Goal: Transaction & Acquisition: Purchase product/service

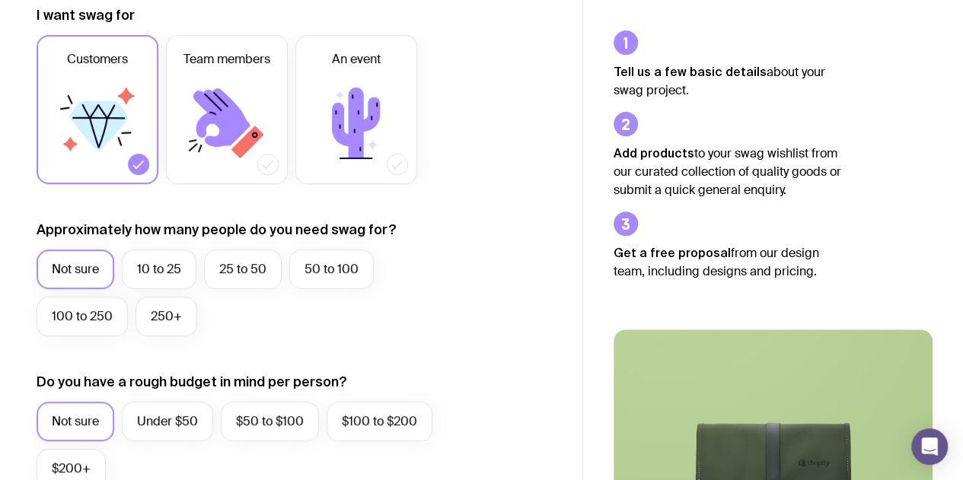
scroll to position [221, 0]
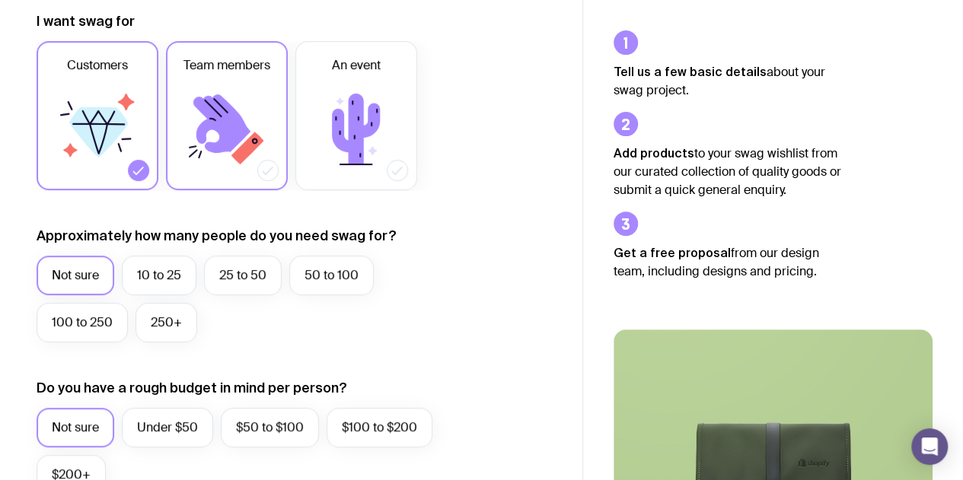
click at [219, 148] on icon at bounding box center [221, 123] width 57 height 59
click at [0, 0] on input "Team members" at bounding box center [0, 0] width 0 height 0
drag, startPoint x: 219, startPoint y: 148, endPoint x: 188, endPoint y: 227, distance: 85.1
click at [188, 227] on label "Approximately how many people do you need swag for?" at bounding box center [217, 236] width 360 height 18
click at [209, 176] on label "Team members" at bounding box center [227, 115] width 122 height 149
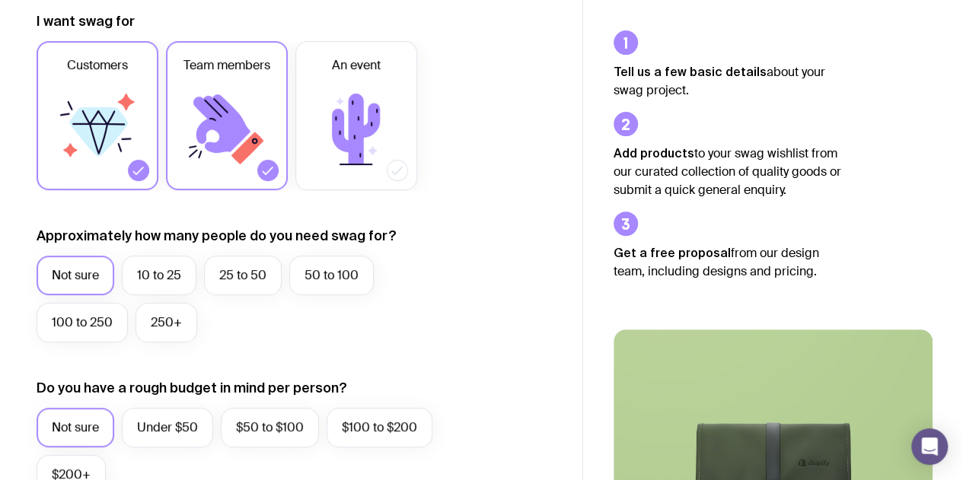
click at [0, 0] on input "Team members" at bounding box center [0, 0] width 0 height 0
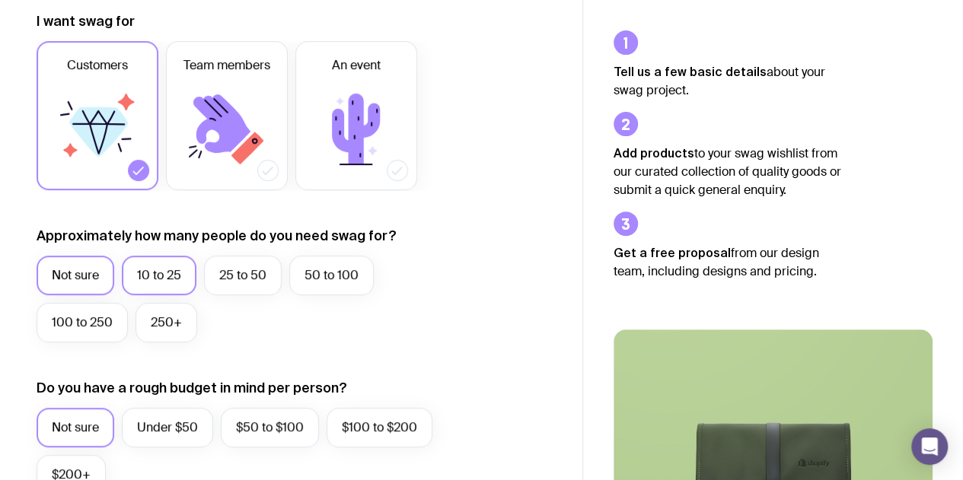
click at [172, 277] on label "10 to 25" at bounding box center [159, 276] width 75 height 40
click at [0, 0] on input "10 to 25" at bounding box center [0, 0] width 0 height 0
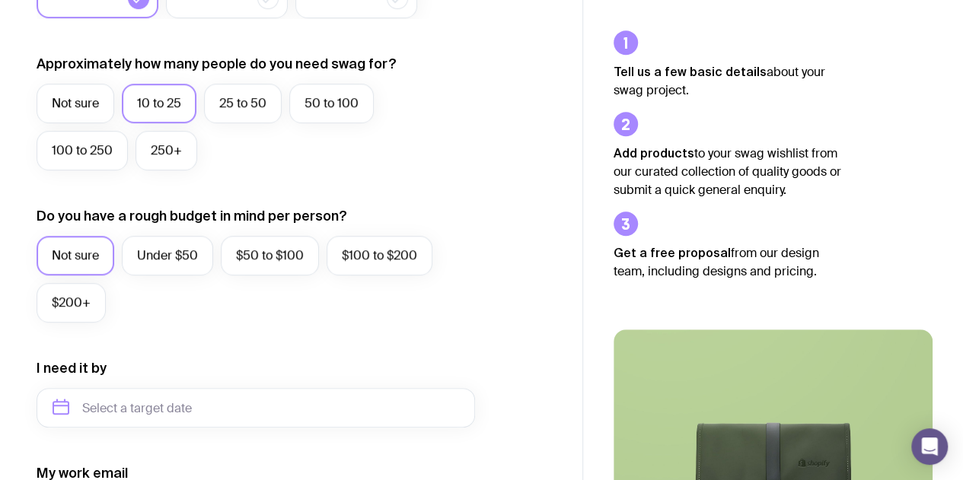
scroll to position [388, 0]
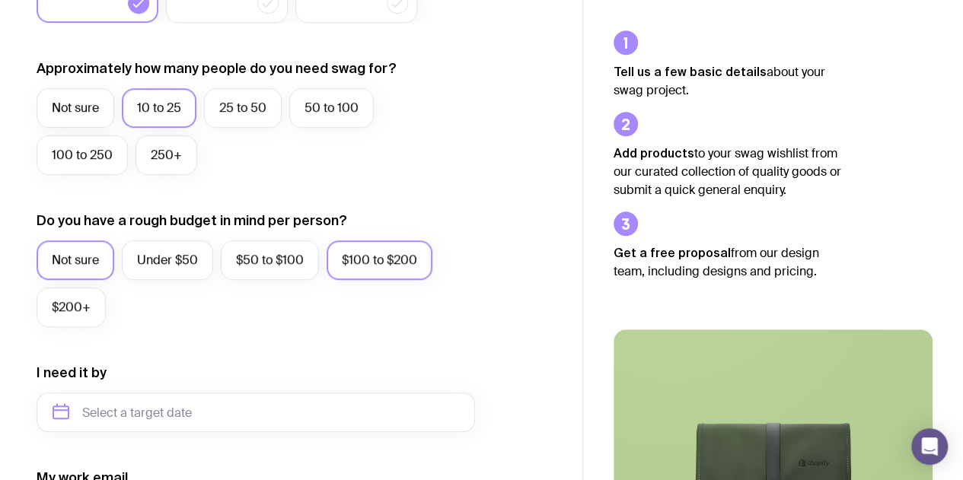
click at [387, 251] on label "$100 to $200" at bounding box center [380, 261] width 106 height 40
click at [0, 0] on input "$100 to $200" at bounding box center [0, 0] width 0 height 0
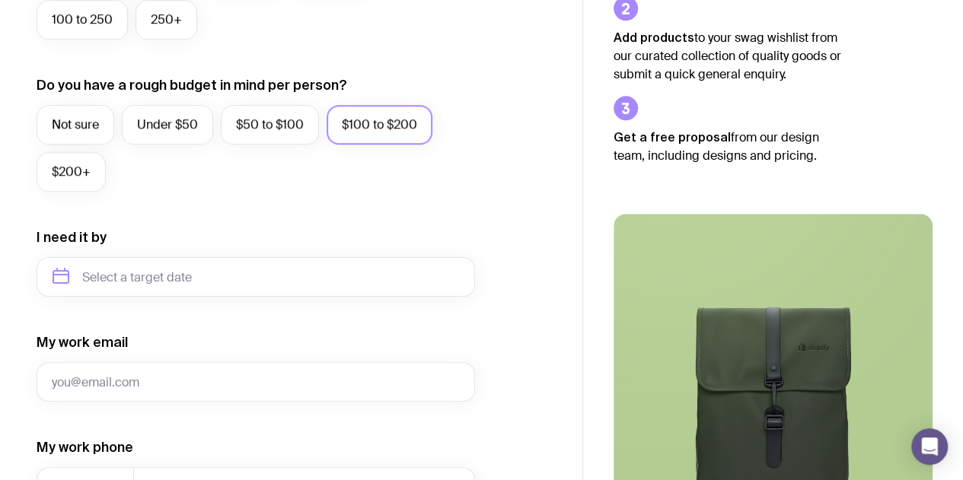
scroll to position [522, 0]
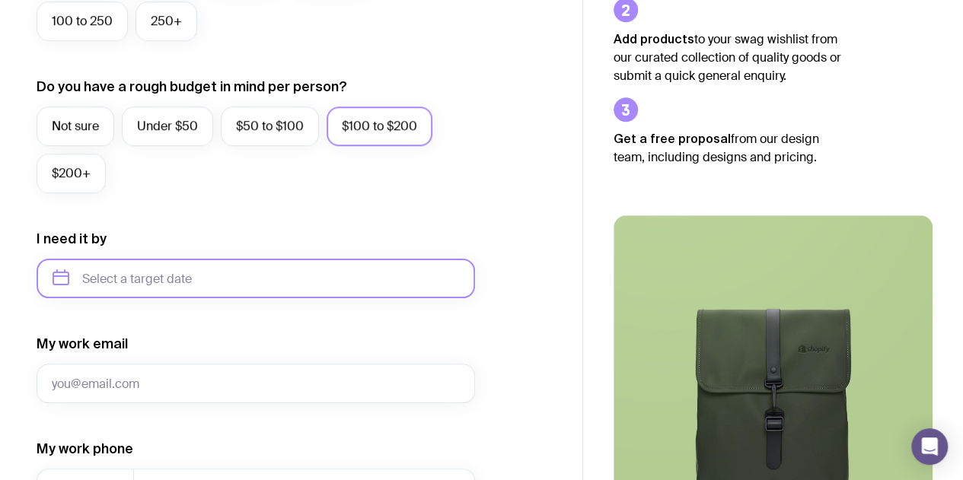
click at [330, 275] on input "text" at bounding box center [256, 279] width 438 height 40
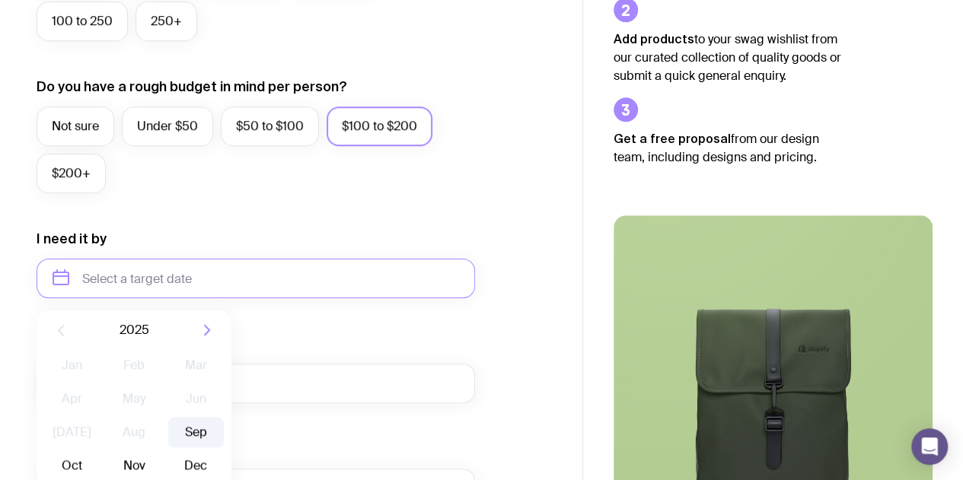
click at [100, 451] on button "Sep" at bounding box center [72, 466] width 56 height 30
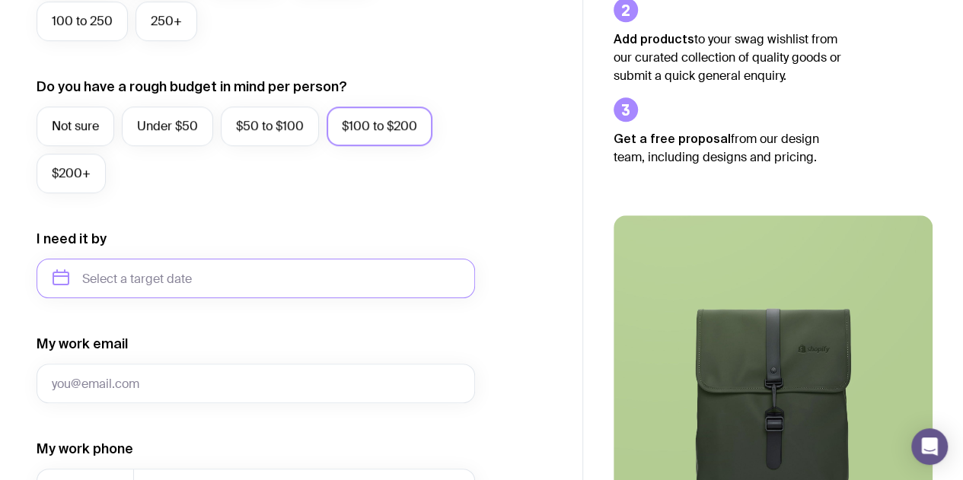
type input "[DATE]"
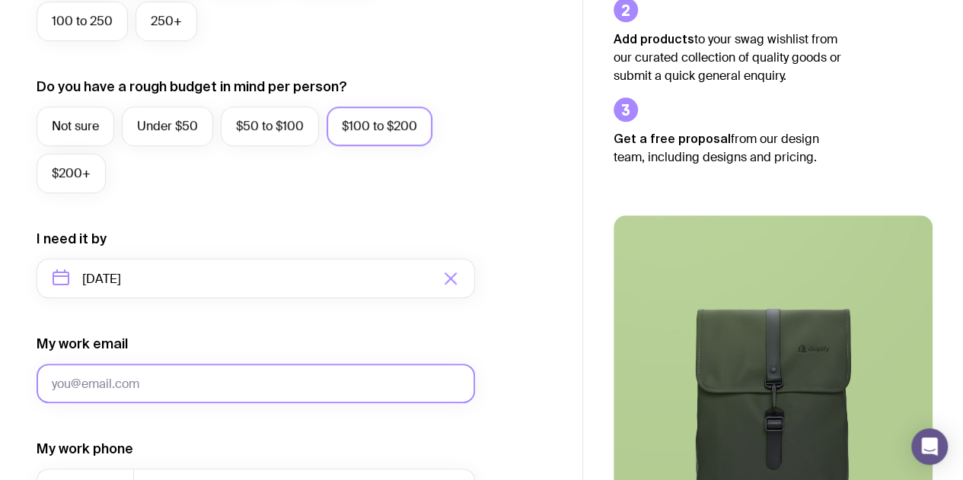
click at [241, 389] on input "My work email" at bounding box center [256, 384] width 438 height 40
type input "[EMAIL_ADDRESS][DOMAIN_NAME]"
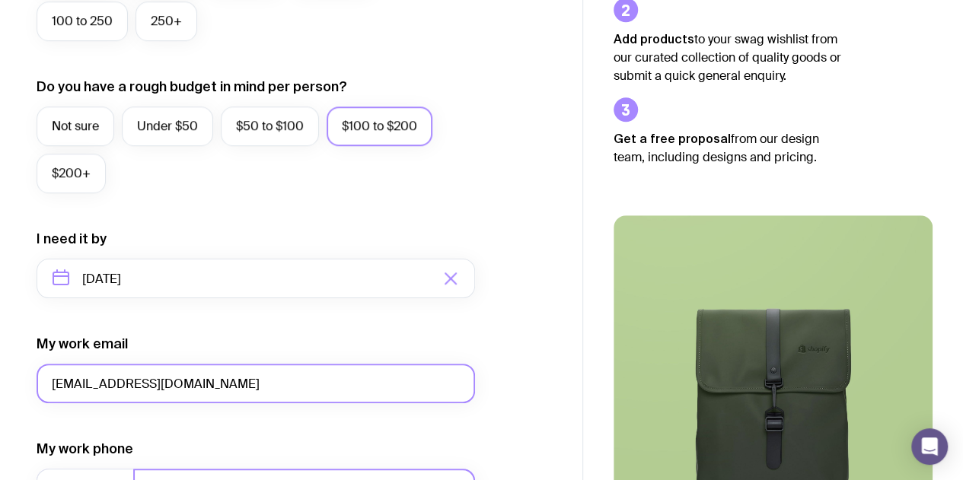
type input "0405157811"
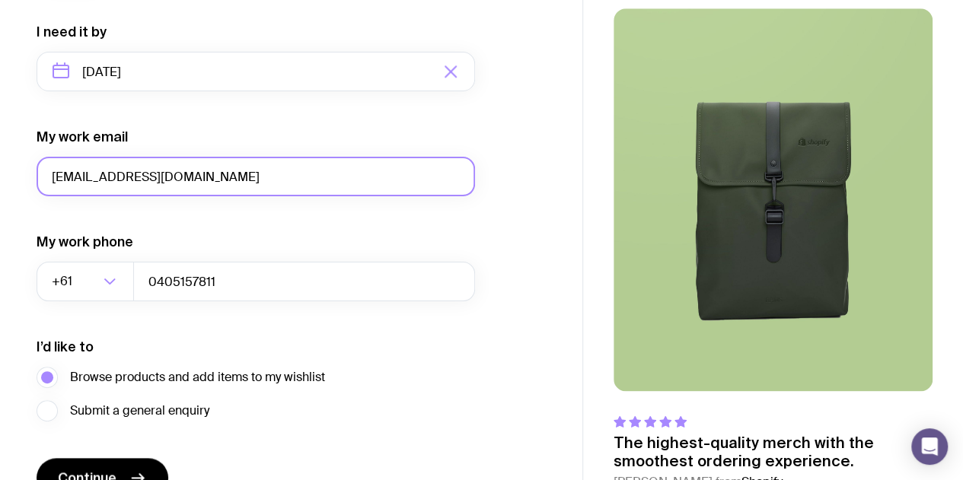
scroll to position [728, 0]
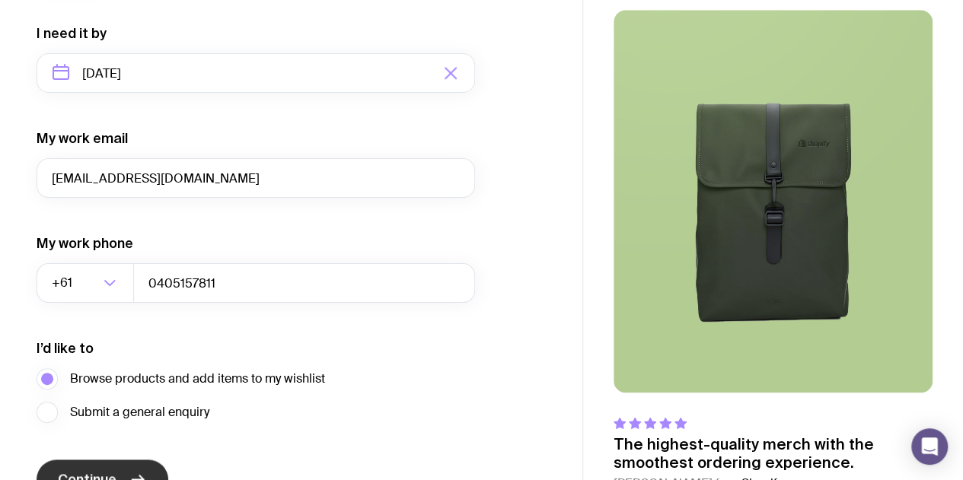
click at [125, 469] on button "Continue" at bounding box center [103, 480] width 132 height 40
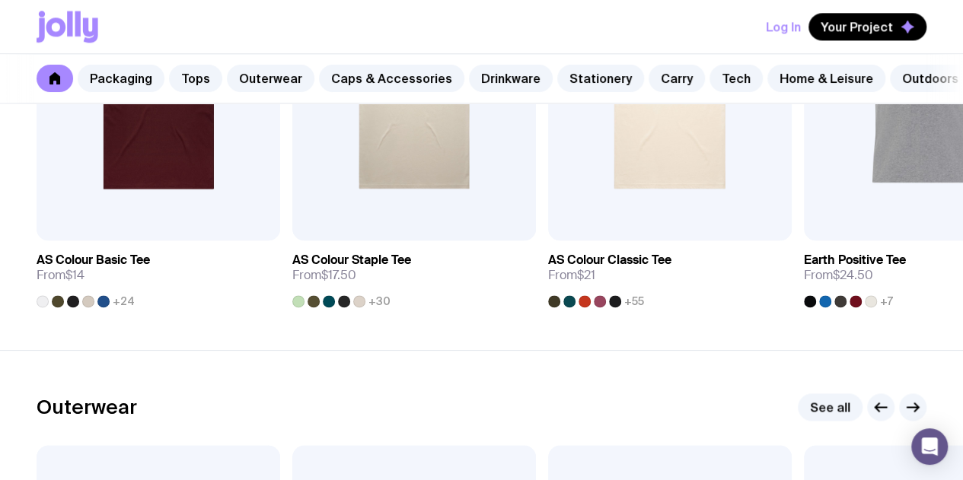
scroll to position [936, 0]
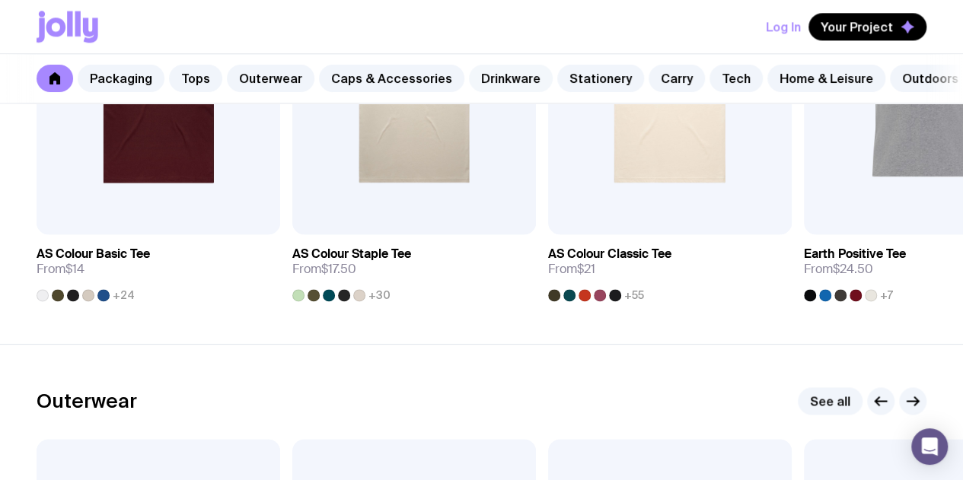
click at [489, 71] on link "Drinkware" at bounding box center [511, 78] width 84 height 27
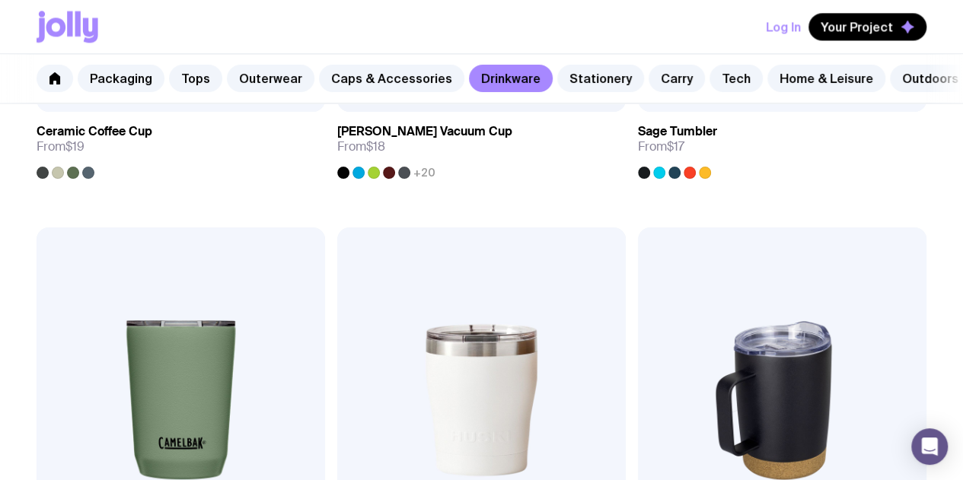
scroll to position [1057, 0]
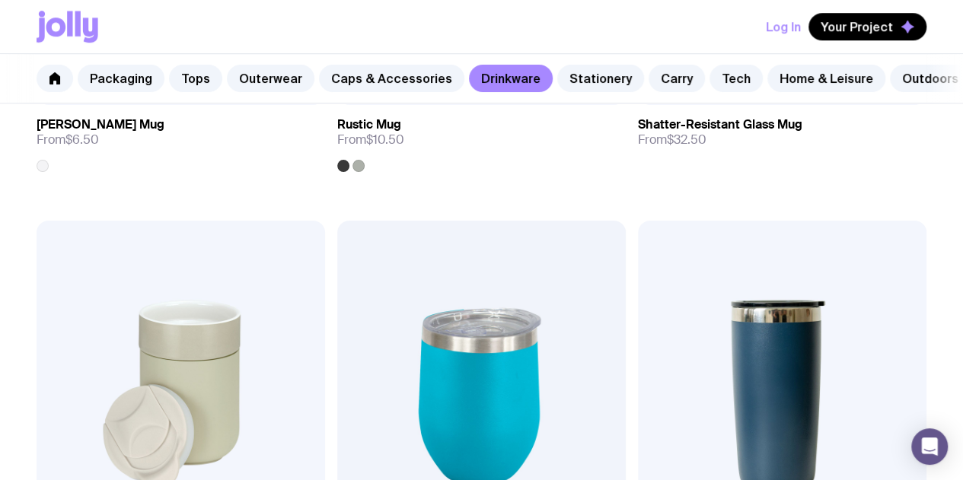
scroll to position [636, 0]
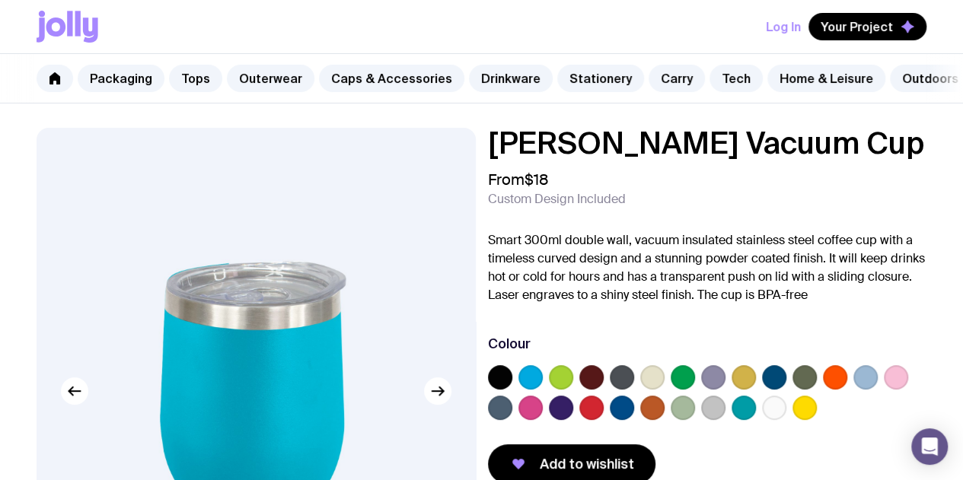
click at [512, 381] on label at bounding box center [500, 377] width 24 height 24
click at [0, 0] on input "radio" at bounding box center [0, 0] width 0 height 0
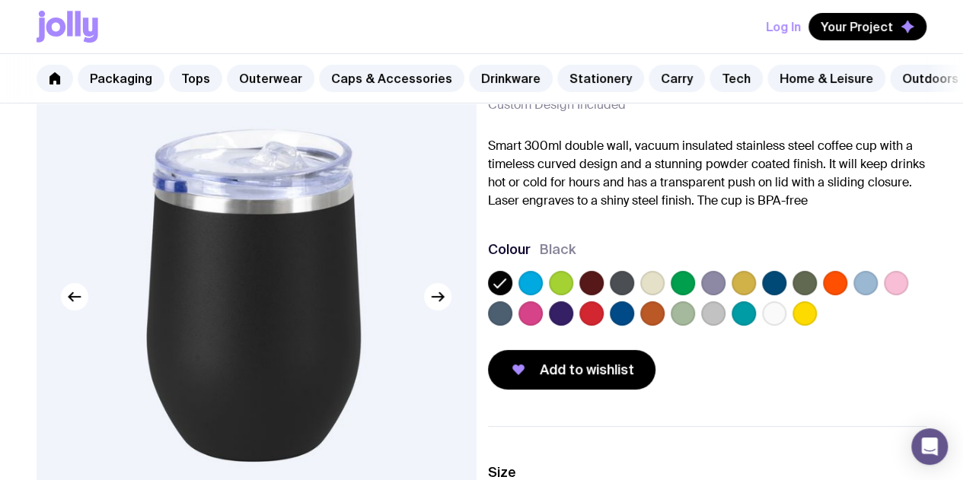
scroll to position [93, 0]
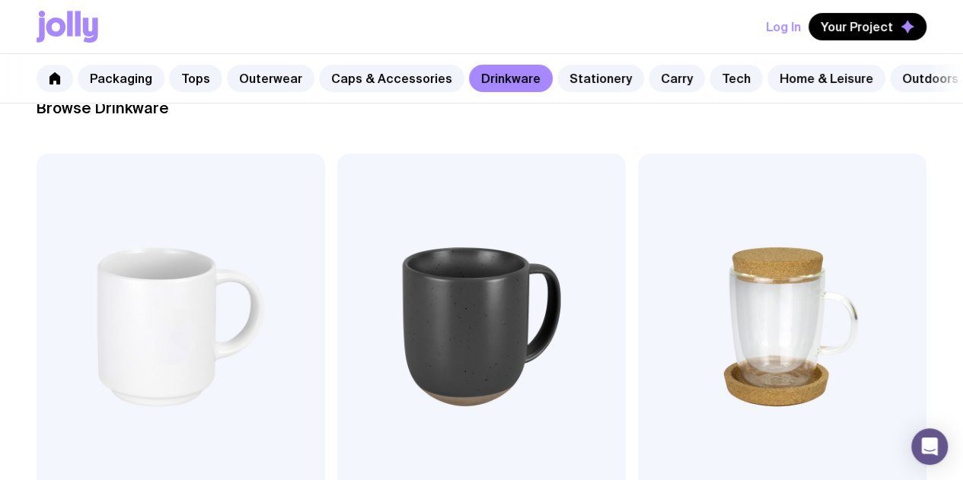
scroll to position [224, 0]
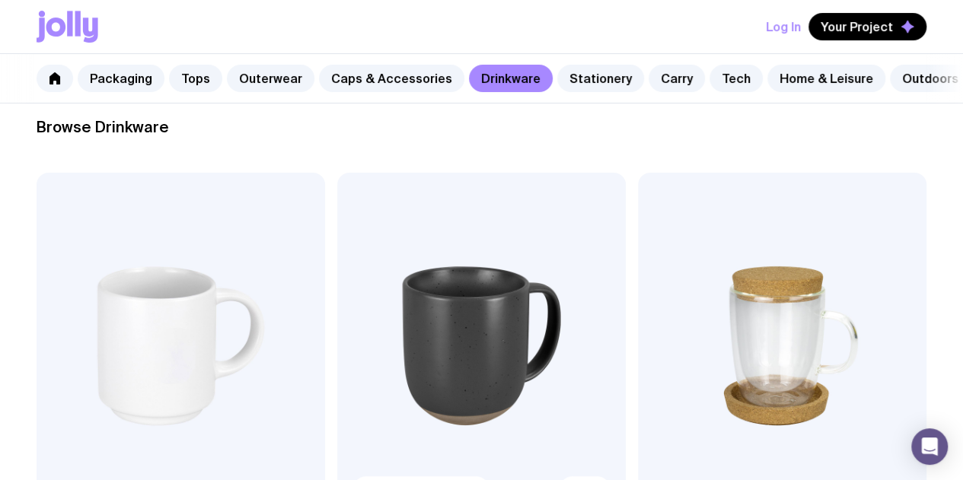
click at [367, 311] on img at bounding box center [481, 346] width 288 height 346
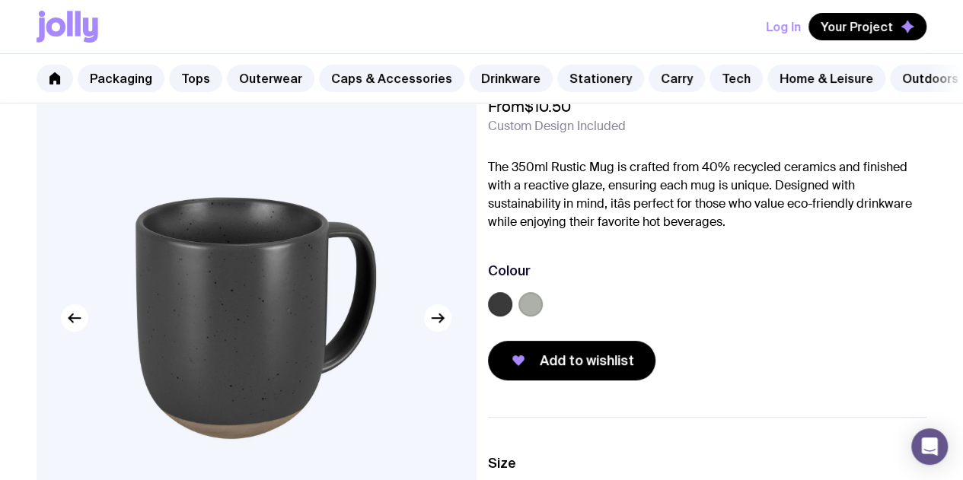
scroll to position [65, 0]
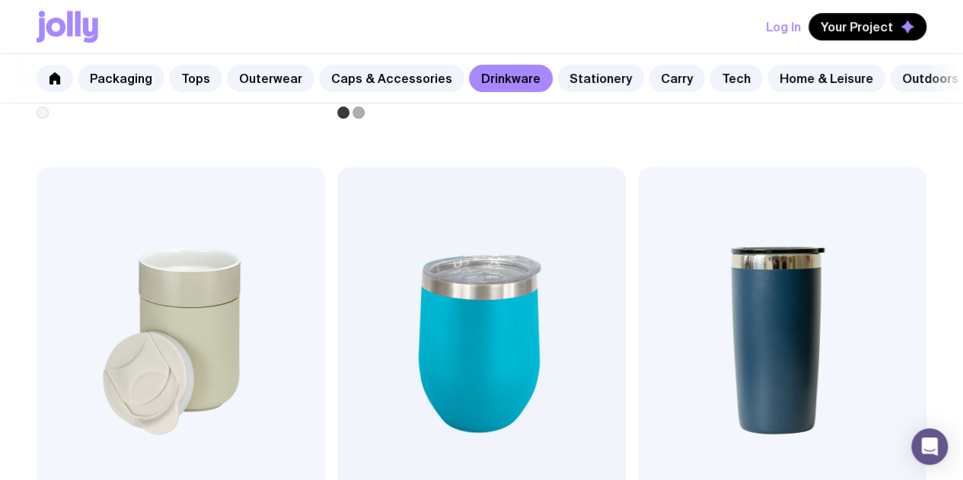
scroll to position [695, 0]
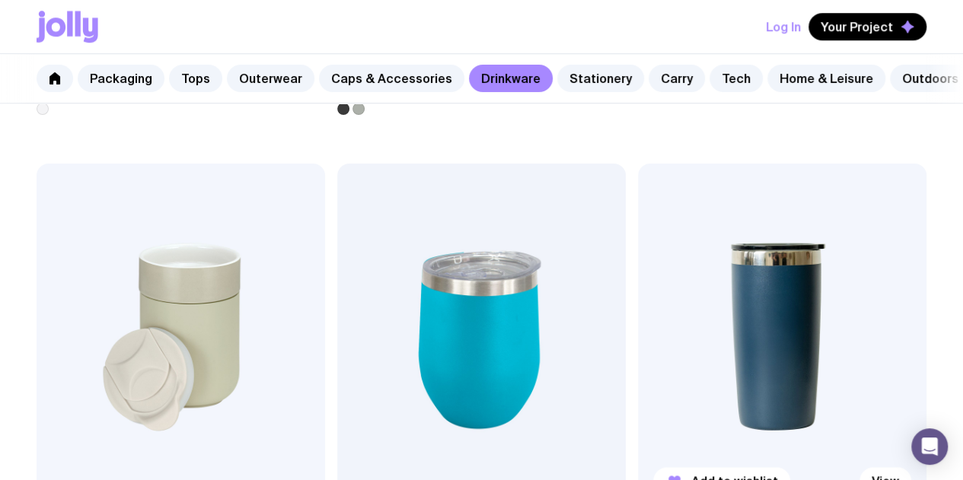
click at [638, 212] on img at bounding box center [782, 337] width 288 height 346
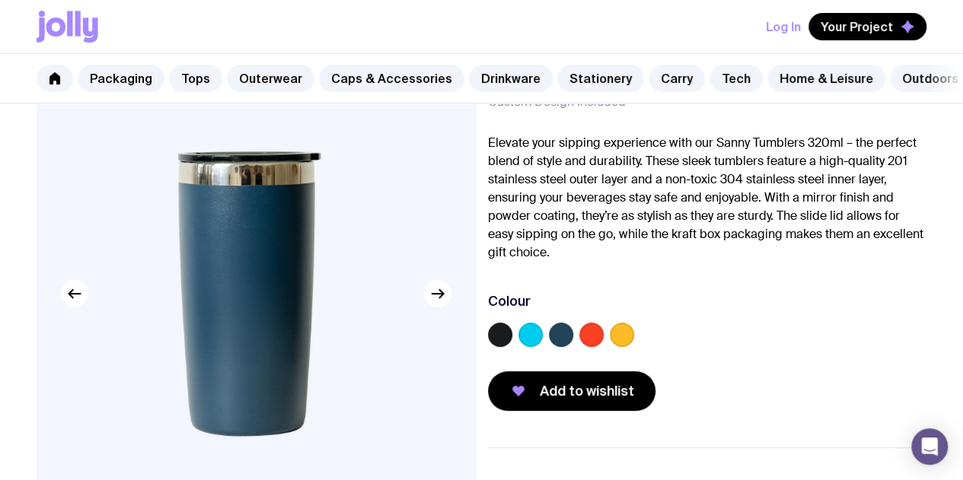
scroll to position [92, 0]
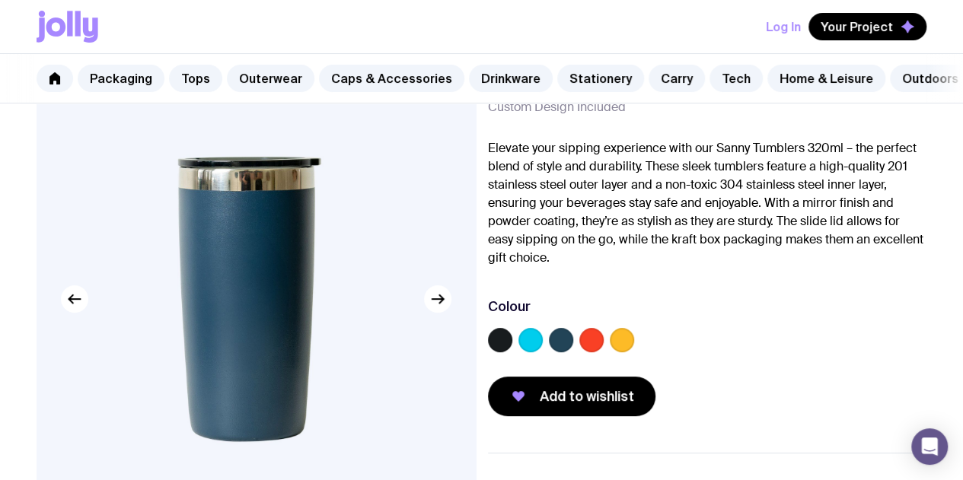
click at [512, 349] on label at bounding box center [500, 340] width 24 height 24
click at [0, 0] on input "radio" at bounding box center [0, 0] width 0 height 0
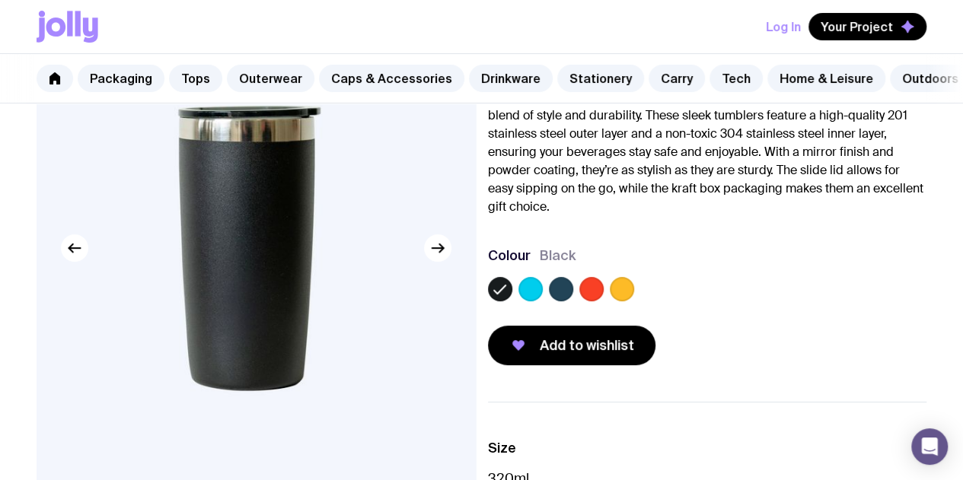
scroll to position [142, 0]
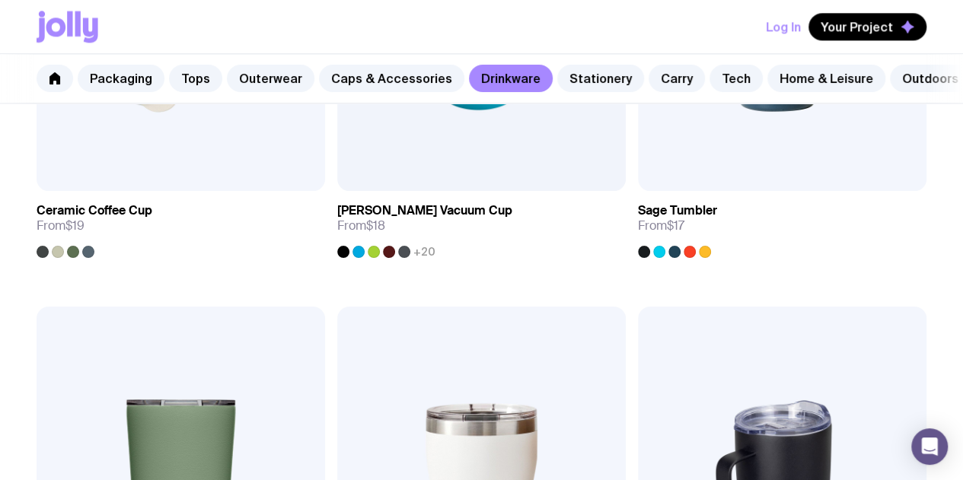
scroll to position [1011, 0]
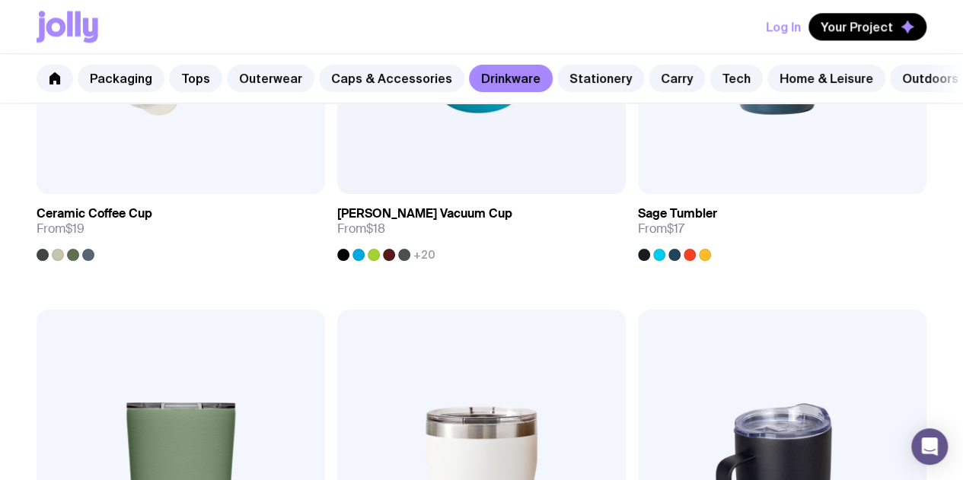
click at [638, 310] on img at bounding box center [782, 483] width 288 height 346
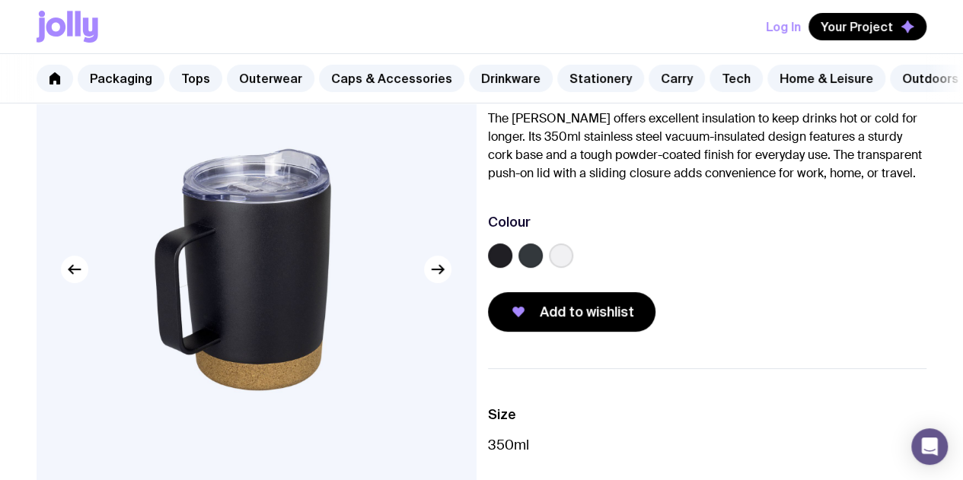
scroll to position [123, 0]
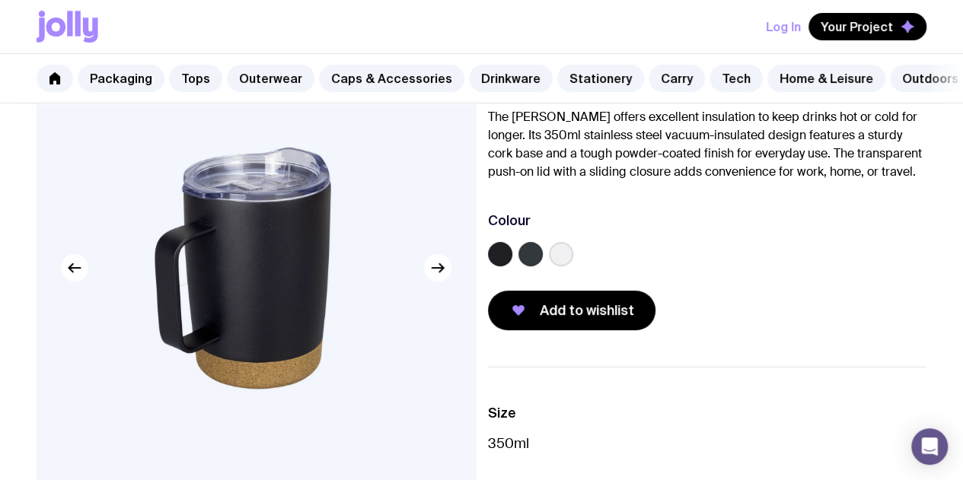
click at [543, 266] on label at bounding box center [530, 254] width 24 height 24
click at [0, 0] on input "radio" at bounding box center [0, 0] width 0 height 0
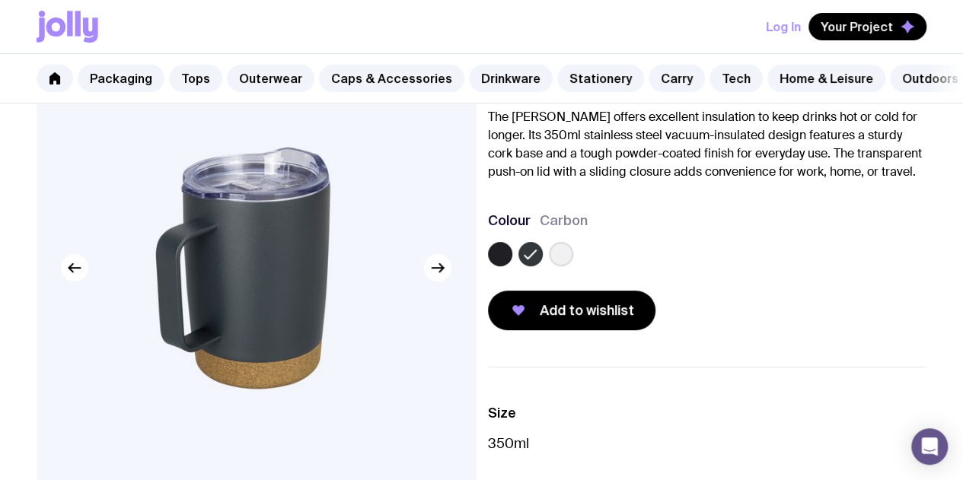
click at [512, 266] on label at bounding box center [500, 254] width 24 height 24
click at [0, 0] on input "radio" at bounding box center [0, 0] width 0 height 0
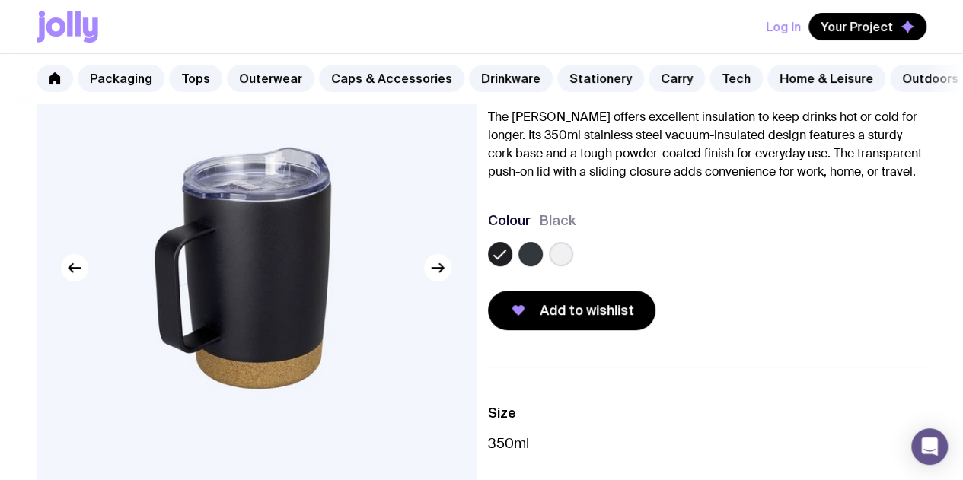
click at [933, 190] on div "[PERSON_NAME] From $20 Custom Design Included The [PERSON_NAME] offers excellen…" at bounding box center [481, 335] width 963 height 661
click at [486, 84] on link "Drinkware" at bounding box center [511, 78] width 84 height 27
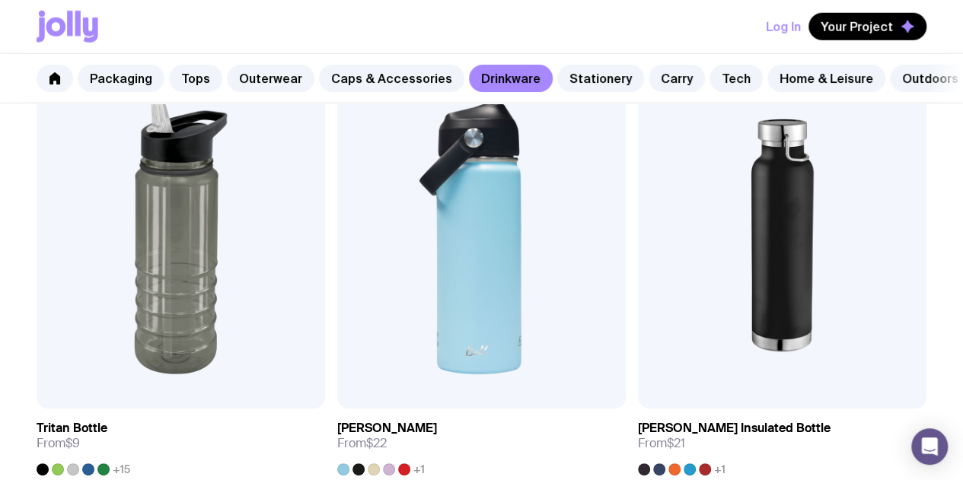
scroll to position [2179, 0]
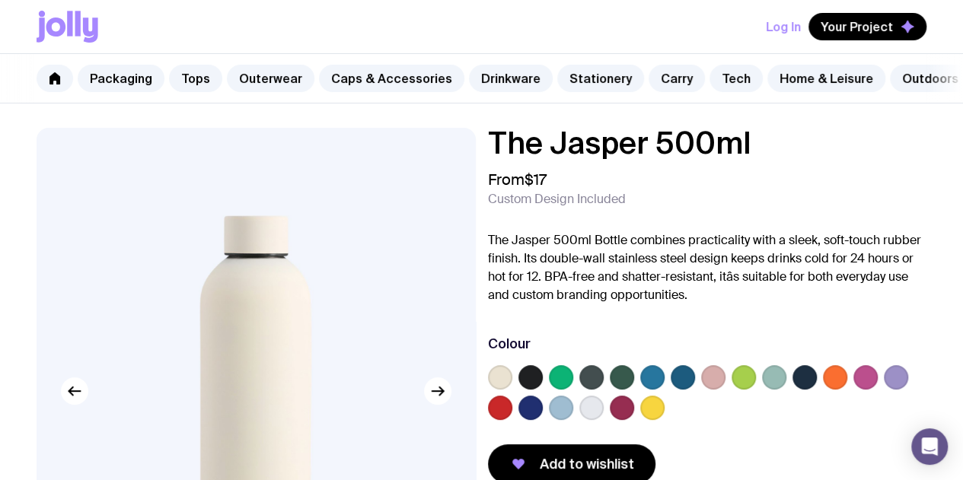
click at [543, 384] on label at bounding box center [530, 377] width 24 height 24
click at [0, 0] on input "radio" at bounding box center [0, 0] width 0 height 0
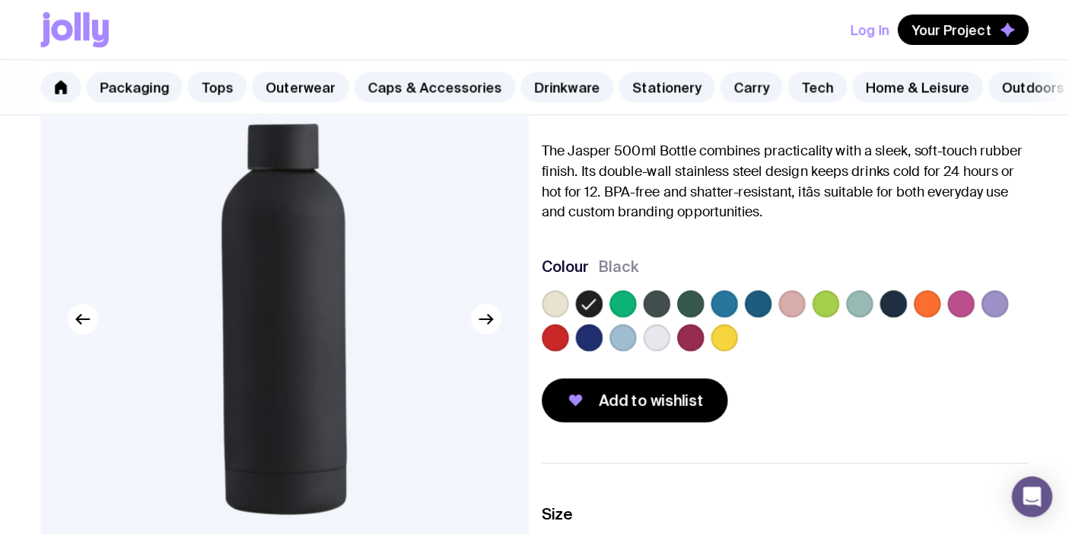
scroll to position [104, 0]
